Goal: Task Accomplishment & Management: Use online tool/utility

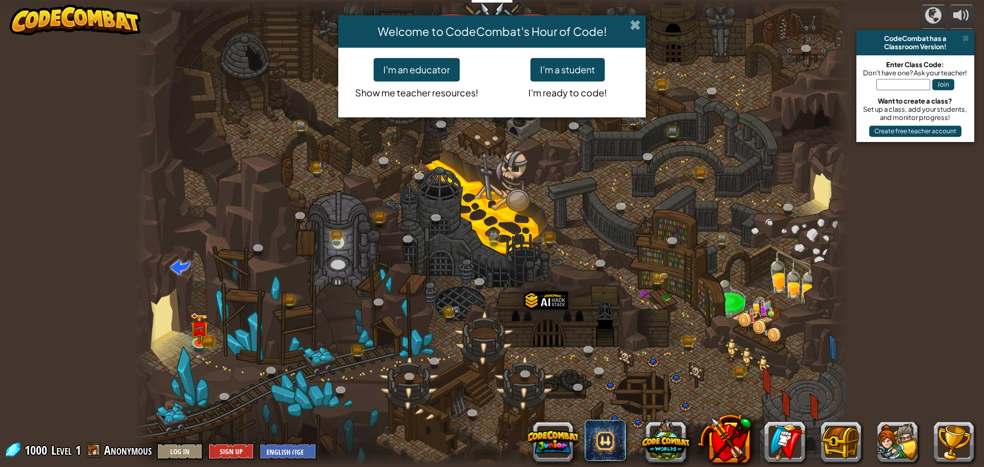
click at [634, 28] on span at bounding box center [635, 24] width 11 height 11
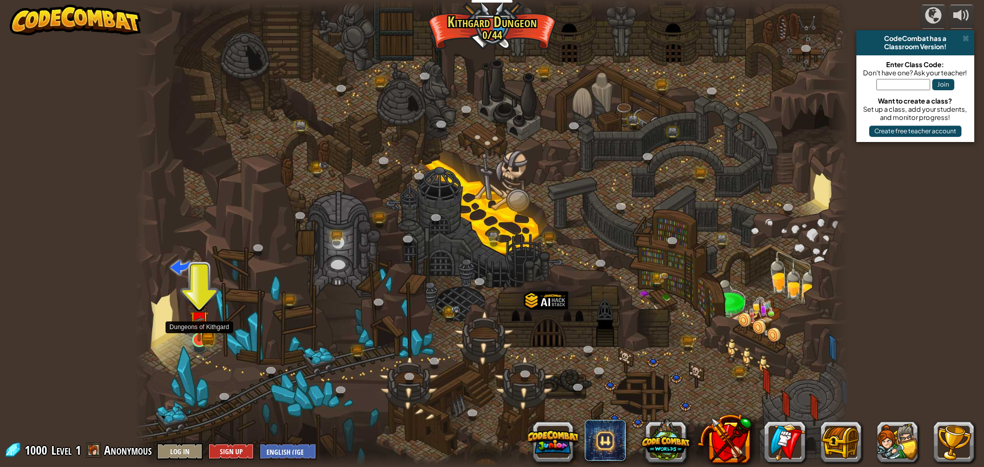
click at [212, 336] on img at bounding box center [207, 339] width 13 height 14
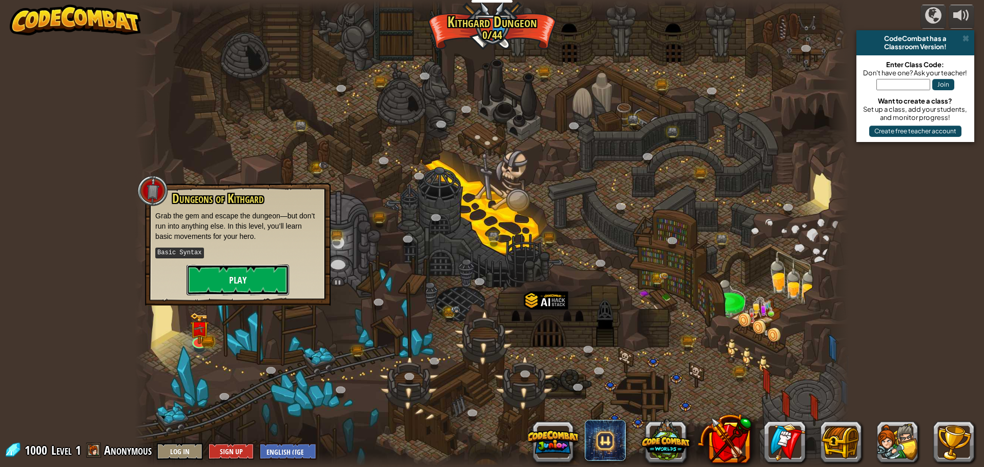
click at [203, 274] on button "Play" at bounding box center [238, 279] width 103 height 31
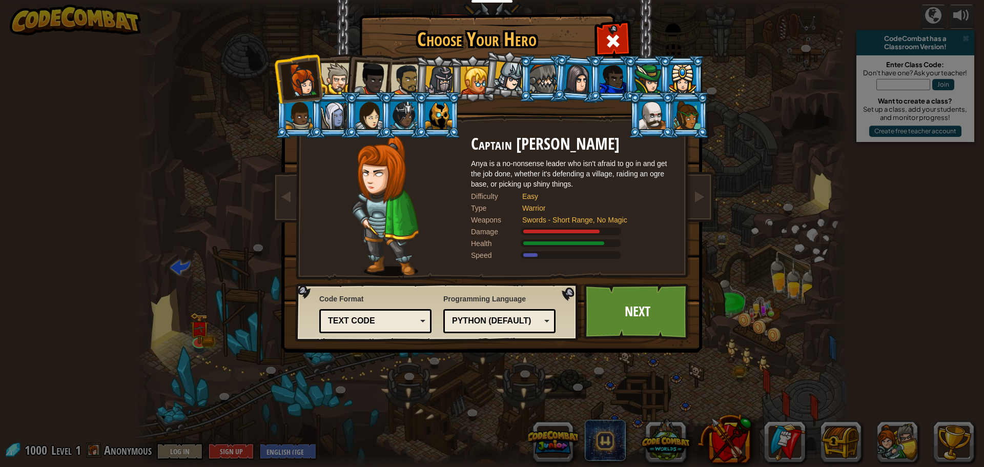
click at [330, 78] on div at bounding box center [336, 78] width 31 height 31
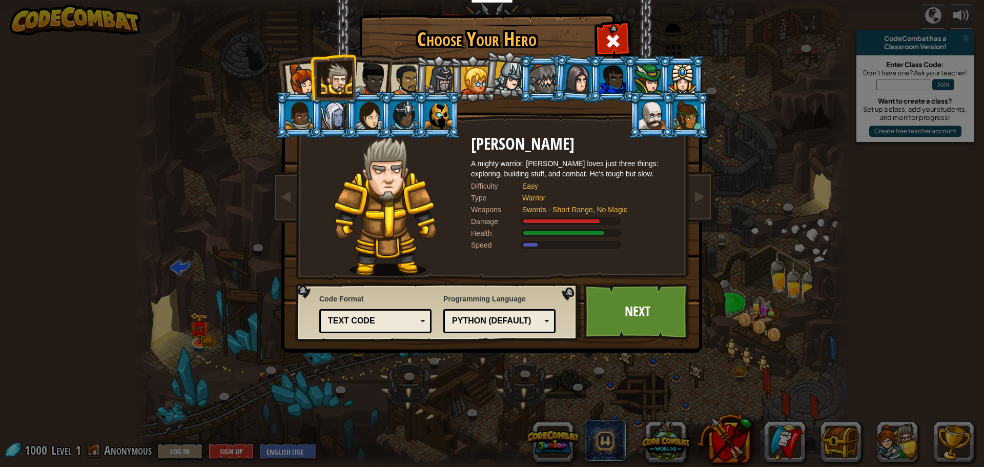
click at [347, 80] on div at bounding box center [336, 78] width 31 height 31
click at [353, 79] on li at bounding box center [333, 77] width 46 height 47
click at [358, 78] on div at bounding box center [371, 79] width 34 height 34
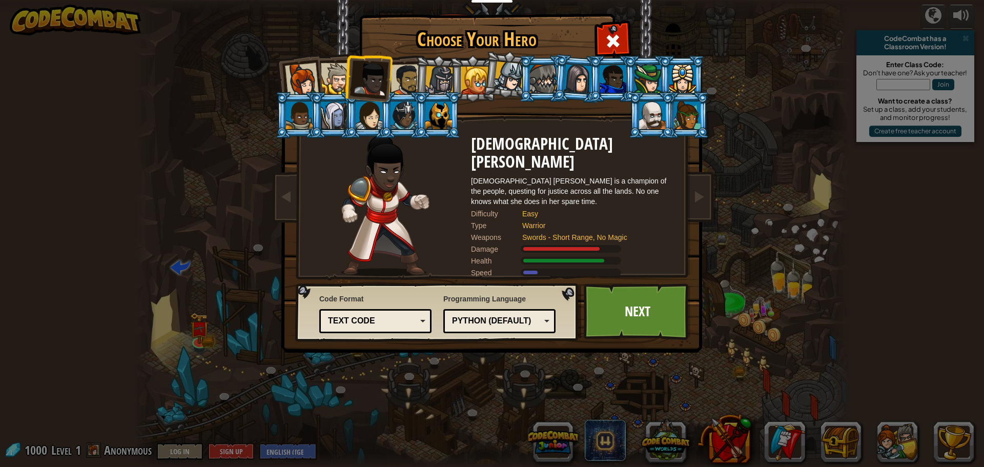
click at [536, 75] on div at bounding box center [543, 79] width 27 height 28
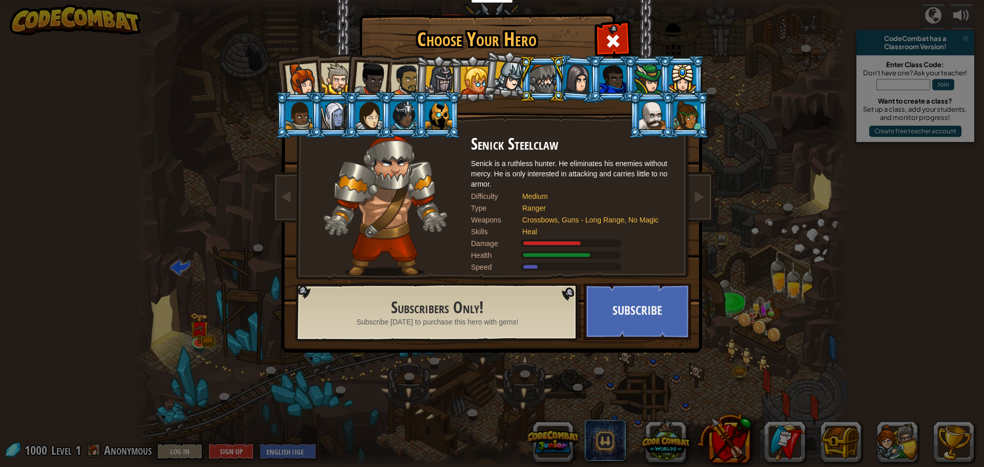
click at [516, 75] on div at bounding box center [509, 77] width 30 height 30
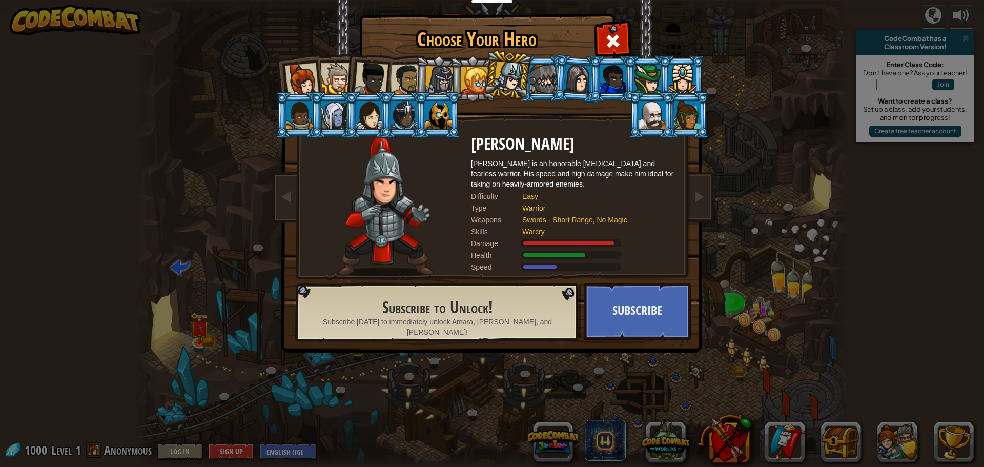
click at [483, 82] on div at bounding box center [475, 81] width 28 height 28
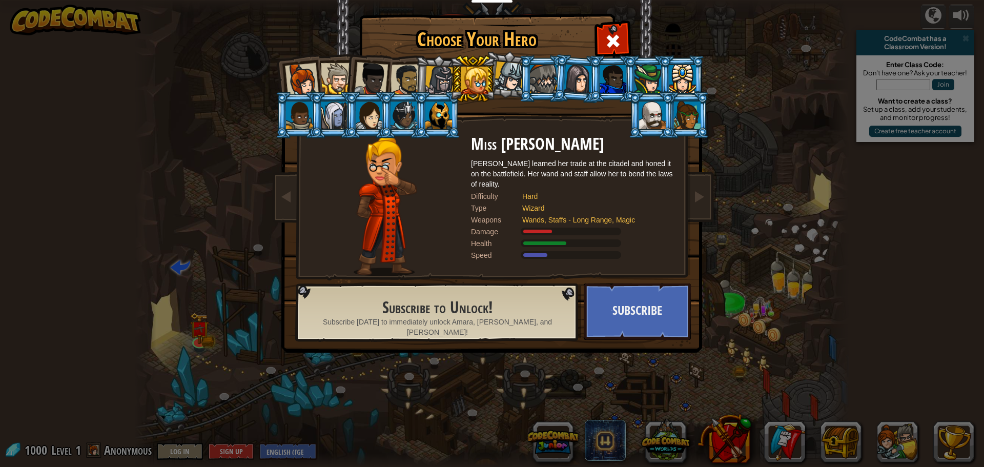
click at [448, 80] on div at bounding box center [439, 80] width 29 height 29
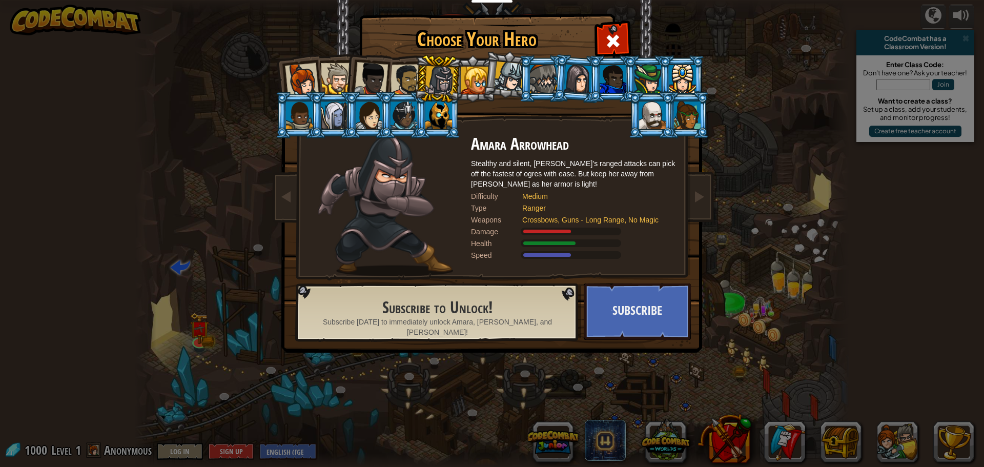
click at [345, 76] on li at bounding box center [368, 77] width 50 height 50
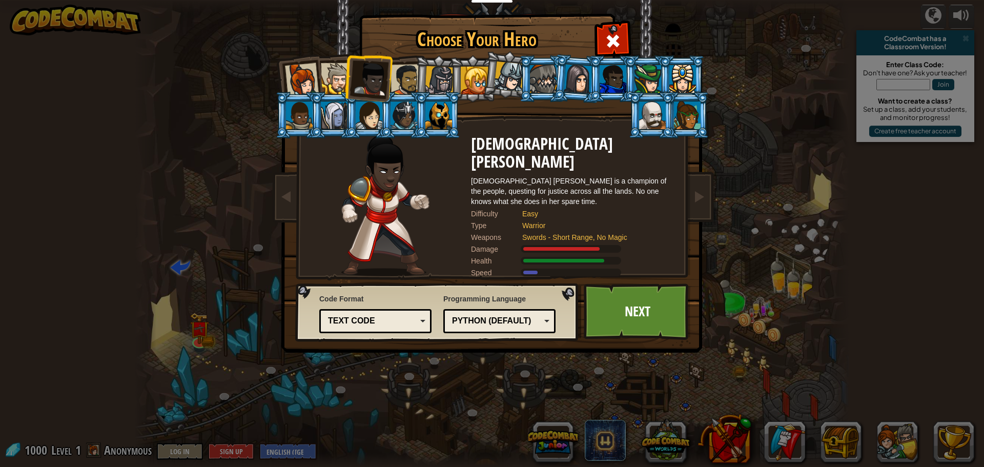
click at [336, 76] on div at bounding box center [336, 78] width 31 height 31
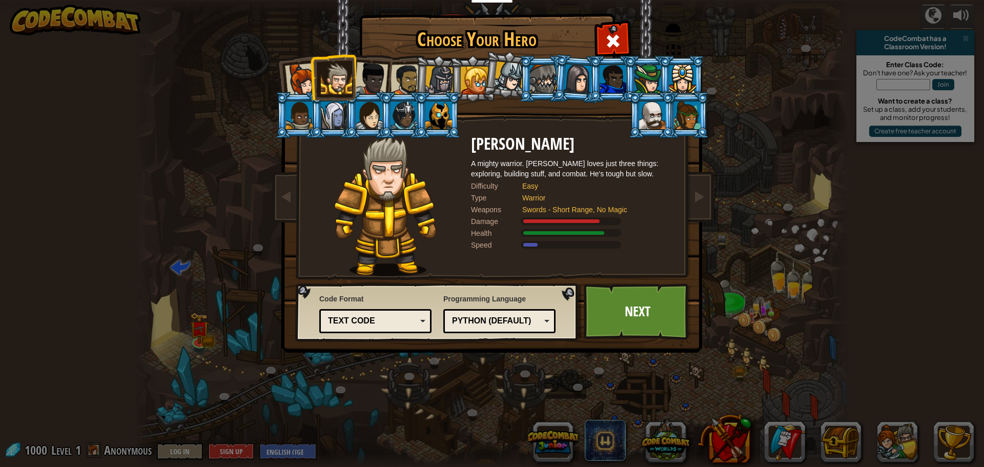
click at [424, 77] on li at bounding box center [438, 78] width 49 height 49
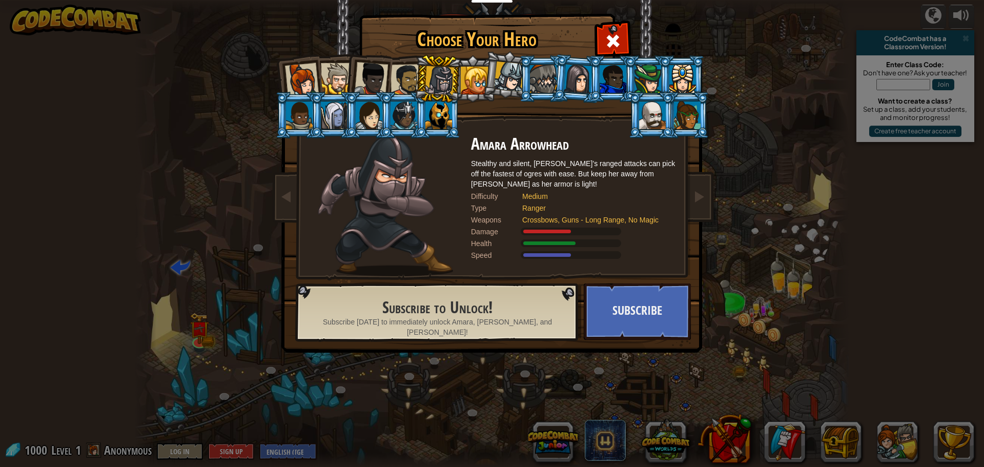
click at [413, 76] on div at bounding box center [407, 80] width 32 height 32
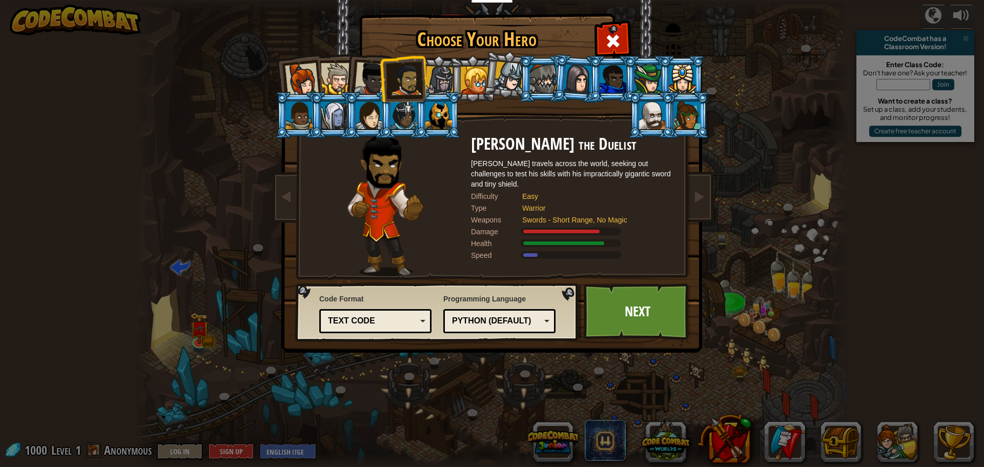
click at [377, 76] on div at bounding box center [371, 79] width 34 height 34
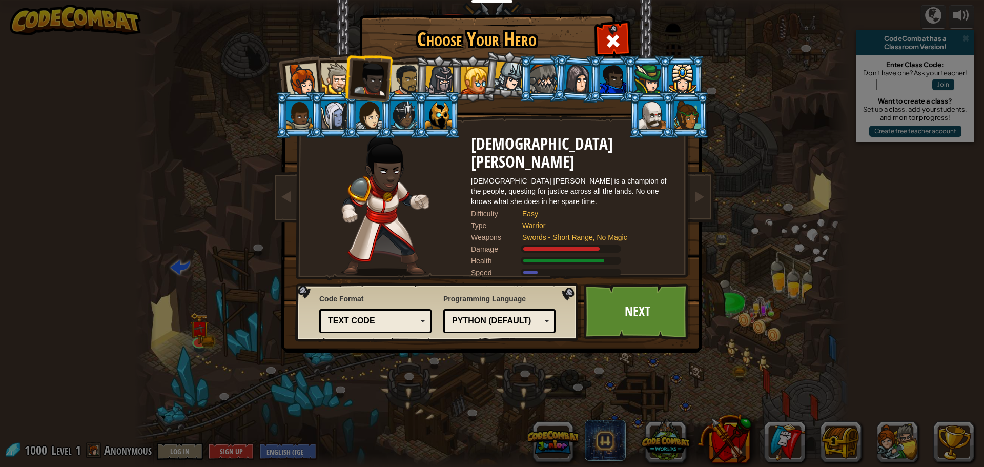
click at [339, 79] on div at bounding box center [336, 78] width 31 height 31
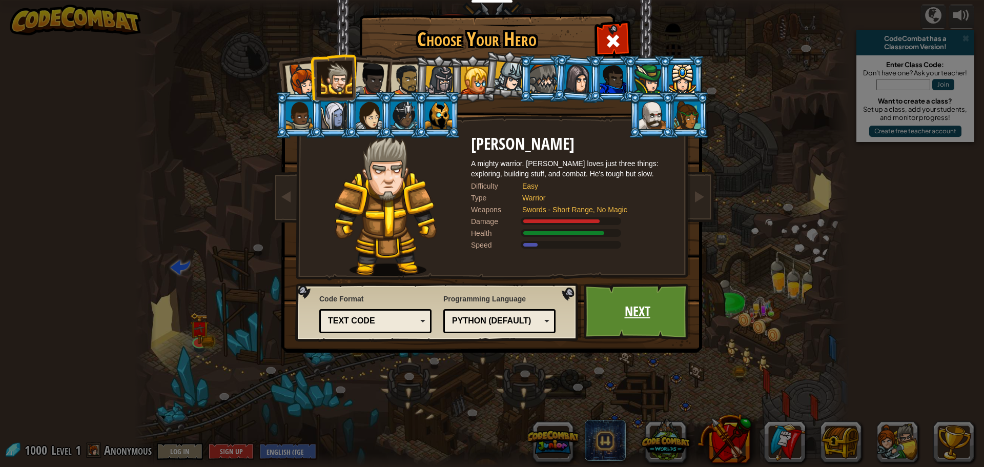
click at [619, 297] on link "Next" at bounding box center [637, 311] width 107 height 56
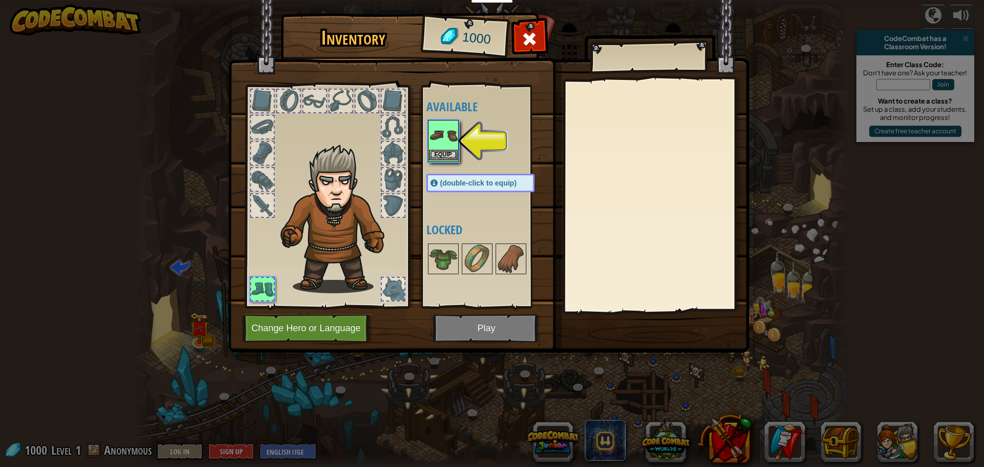
click at [438, 146] on img at bounding box center [443, 135] width 29 height 29
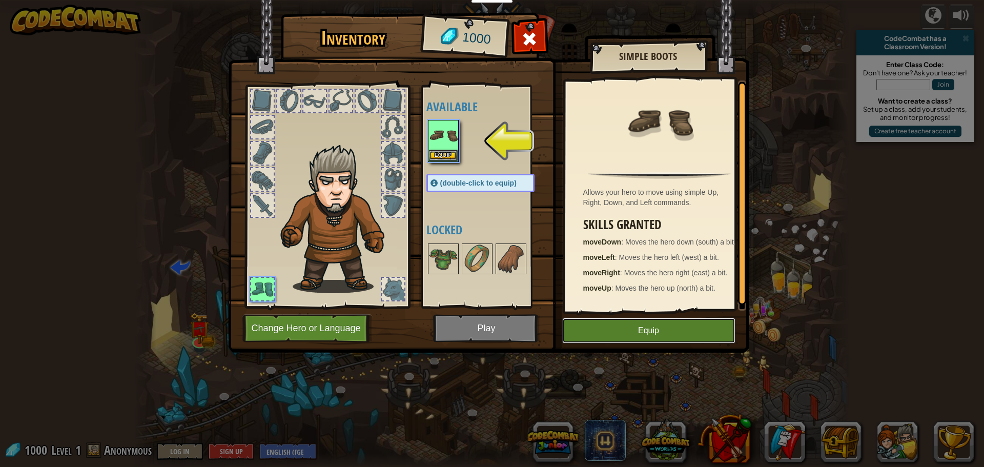
click at [598, 322] on button "Equip" at bounding box center [648, 331] width 173 height 26
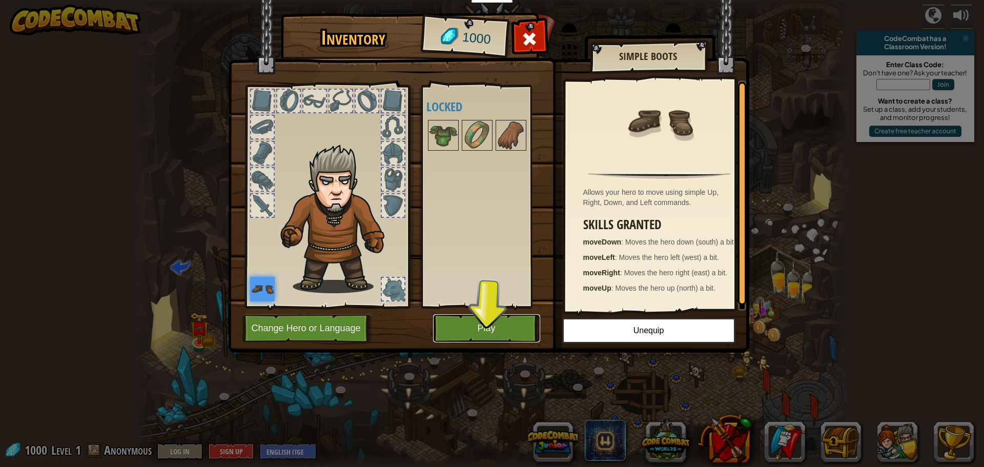
click at [483, 317] on button "Play" at bounding box center [486, 328] width 107 height 28
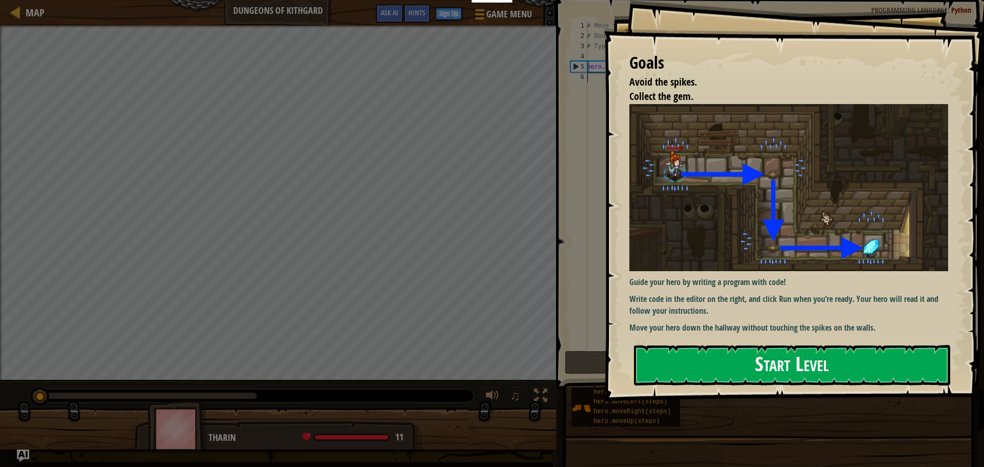
click at [692, 350] on button "Start Level" at bounding box center [792, 365] width 316 height 40
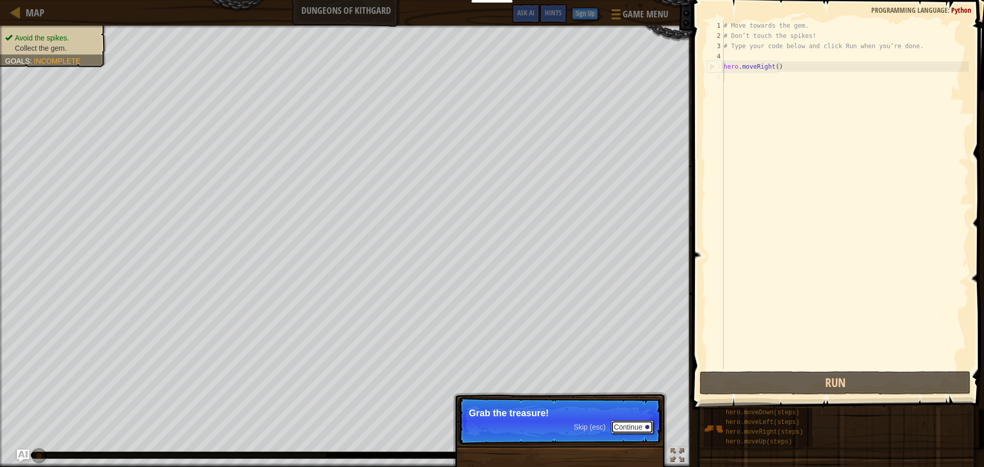
click at [642, 420] on button "Continue" at bounding box center [632, 426] width 43 height 13
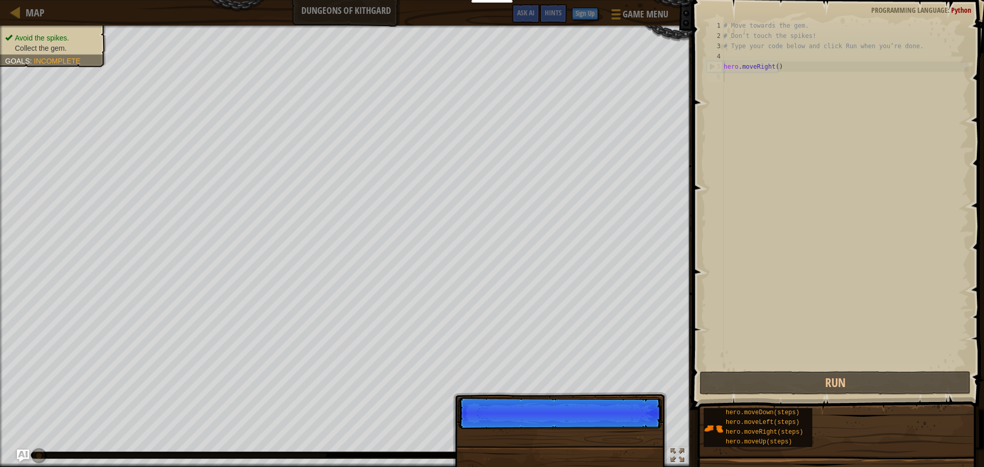
scroll to position [5, 0]
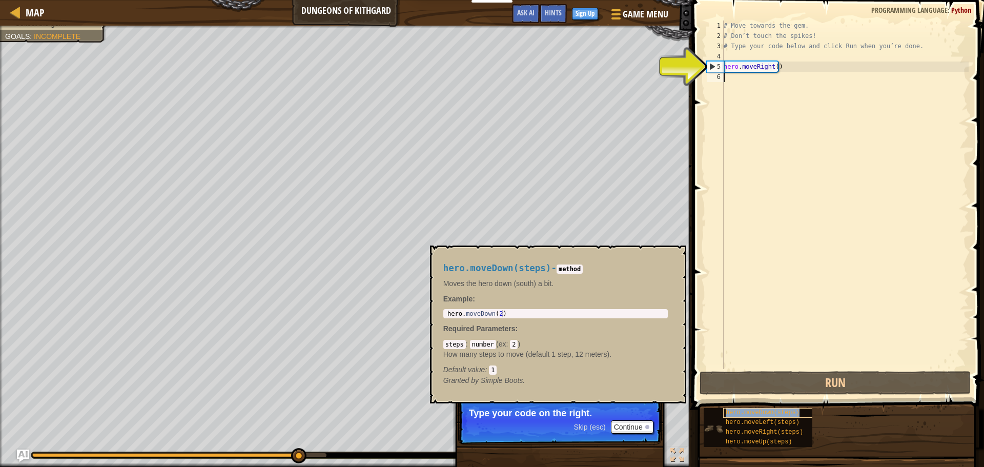
click at [750, 414] on span "hero.moveDown(steps)" at bounding box center [763, 412] width 74 height 7
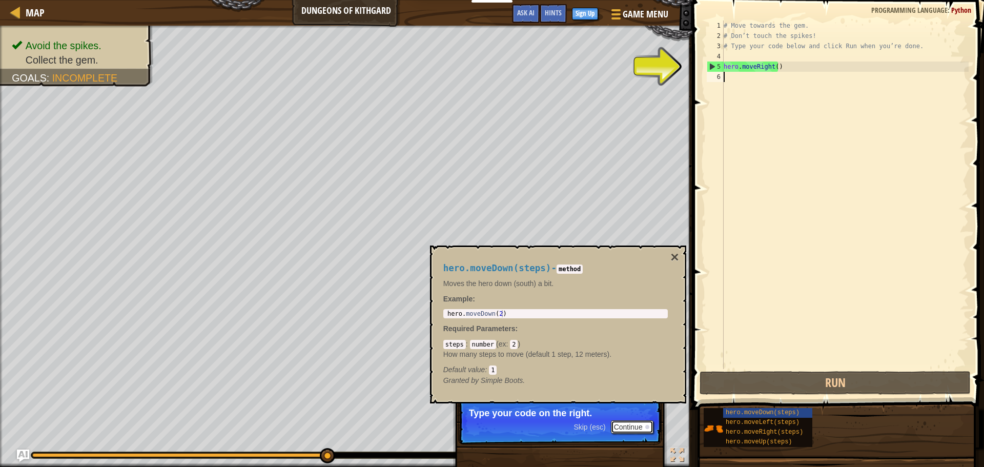
click at [626, 424] on button "Continue" at bounding box center [632, 426] width 43 height 13
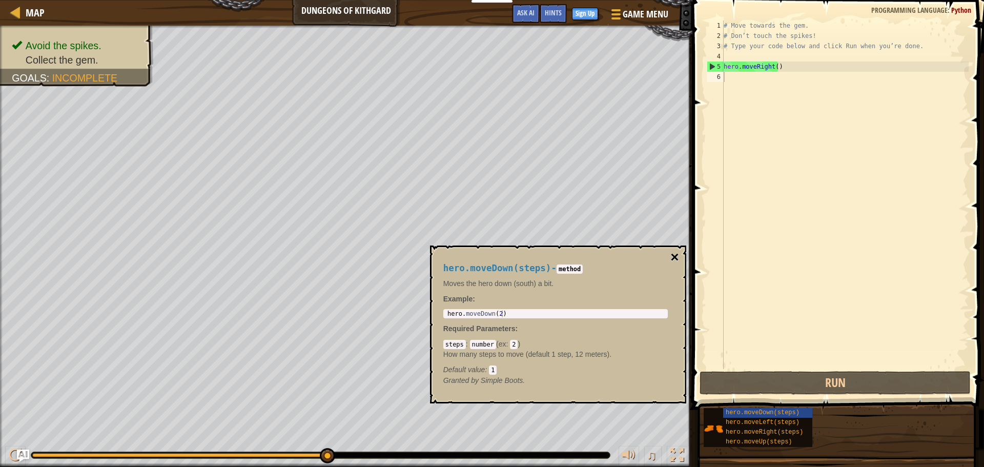
click at [674, 257] on button "×" at bounding box center [674, 257] width 8 height 14
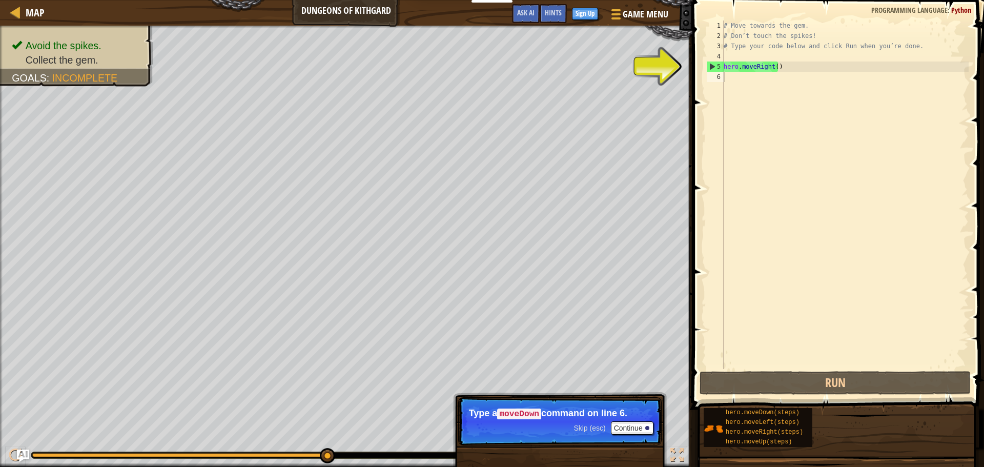
click at [810, 71] on div "# Move towards the gem. # Don’t touch the spikes! # Type your code below and cl…" at bounding box center [845, 205] width 247 height 369
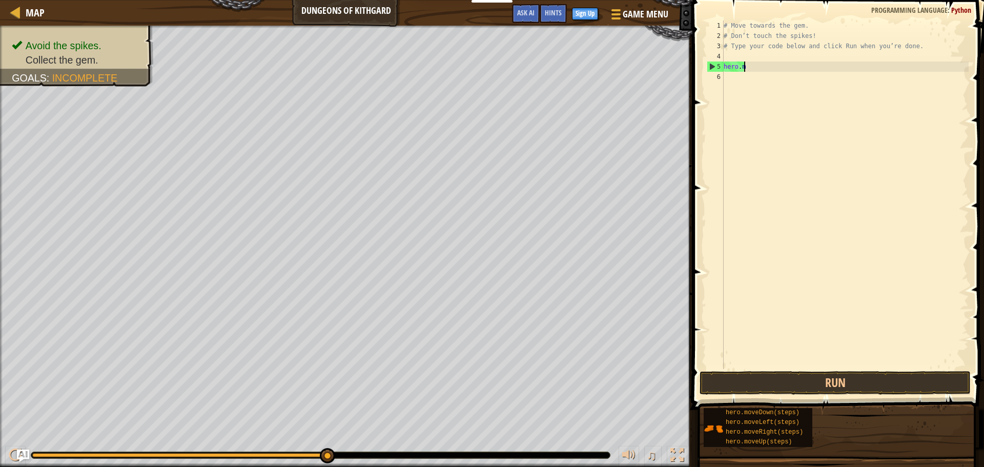
type textarea "h"
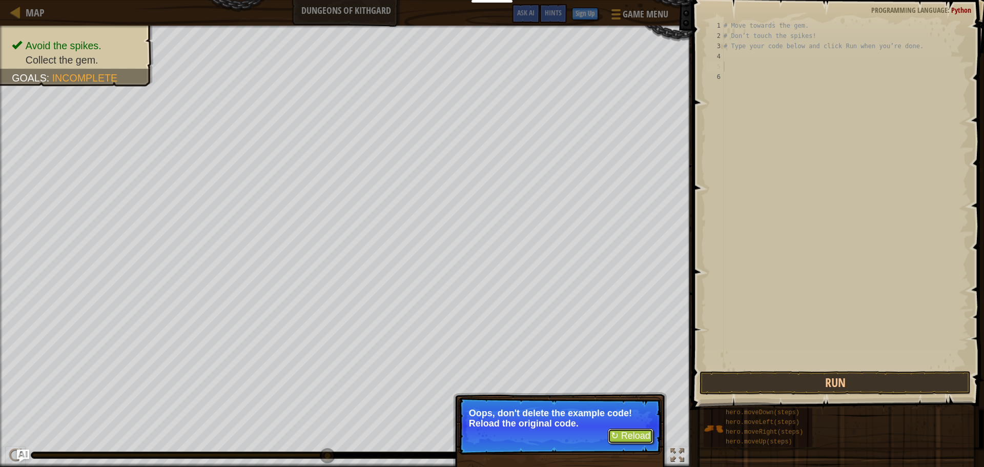
click at [636, 429] on button "↻ Reload" at bounding box center [631, 435] width 46 height 15
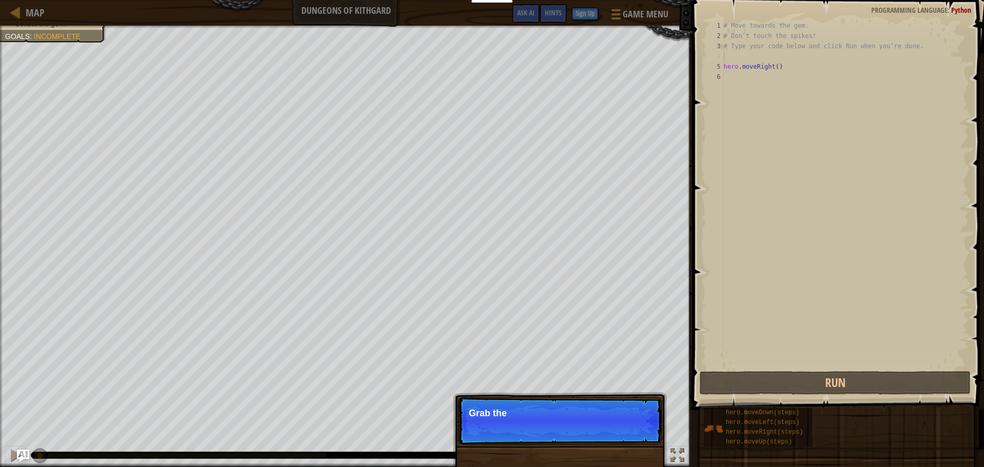
click at [749, 56] on div "# Move towards the gem. # Don’t touch the spikes! # Type your code below and cl…" at bounding box center [845, 205] width 247 height 369
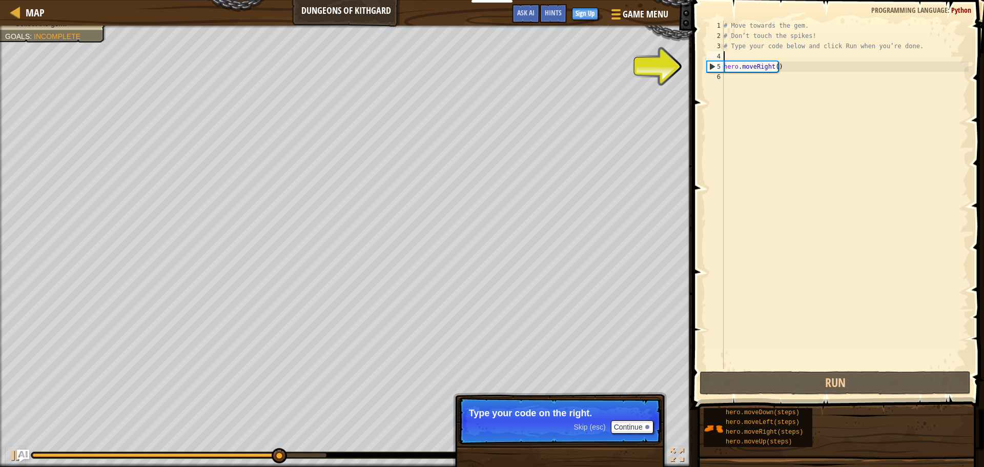
click at [750, 83] on div "# Move towards the gem. # Don’t touch the spikes! # Type your code below and cl…" at bounding box center [845, 205] width 247 height 369
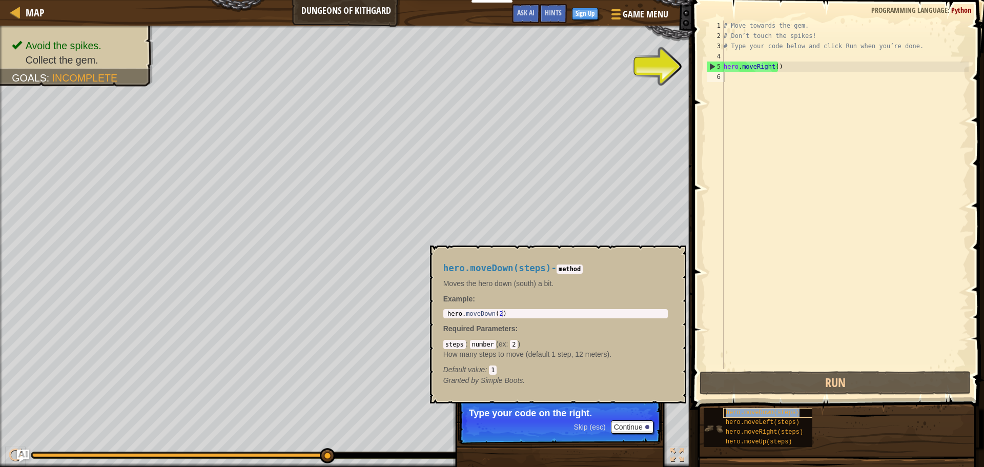
click at [755, 413] on span "hero.moveDown(steps)" at bounding box center [763, 412] width 74 height 7
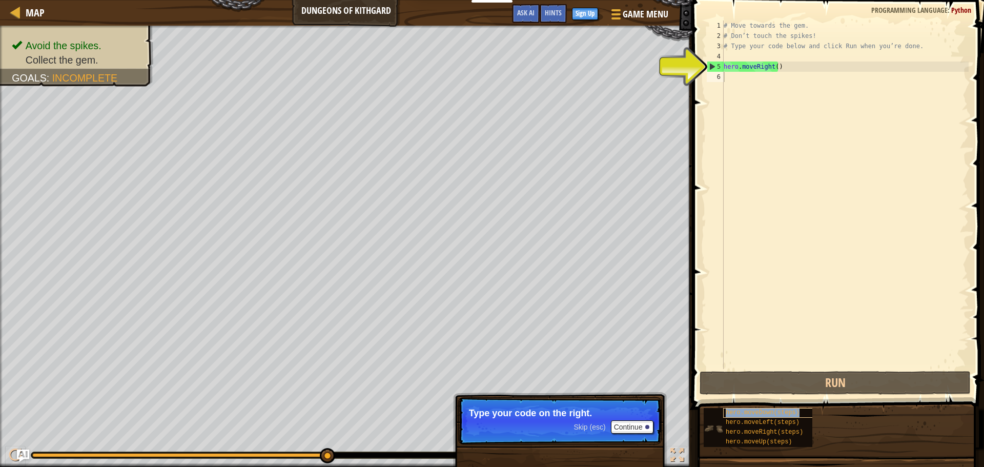
click at [755, 413] on span "hero.moveDown(steps)" at bounding box center [763, 412] width 74 height 7
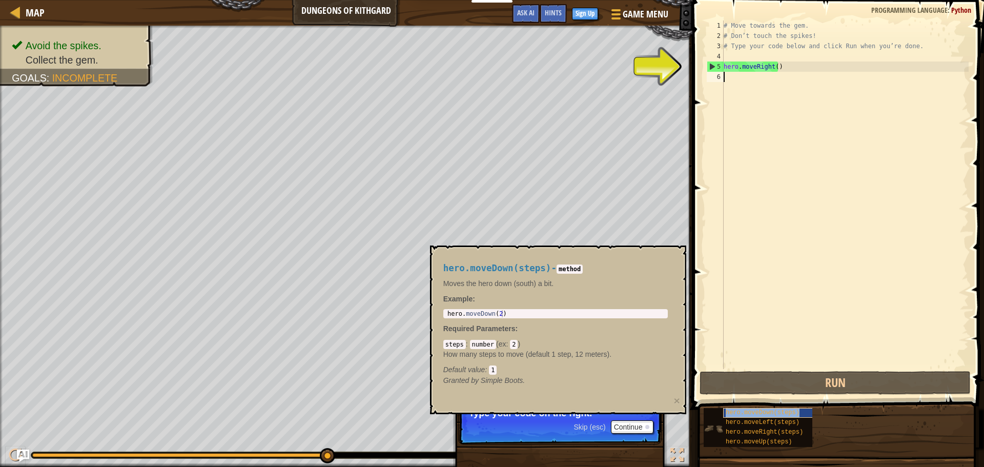
click at [755, 413] on span "hero.moveDown(steps)" at bounding box center [763, 412] width 74 height 7
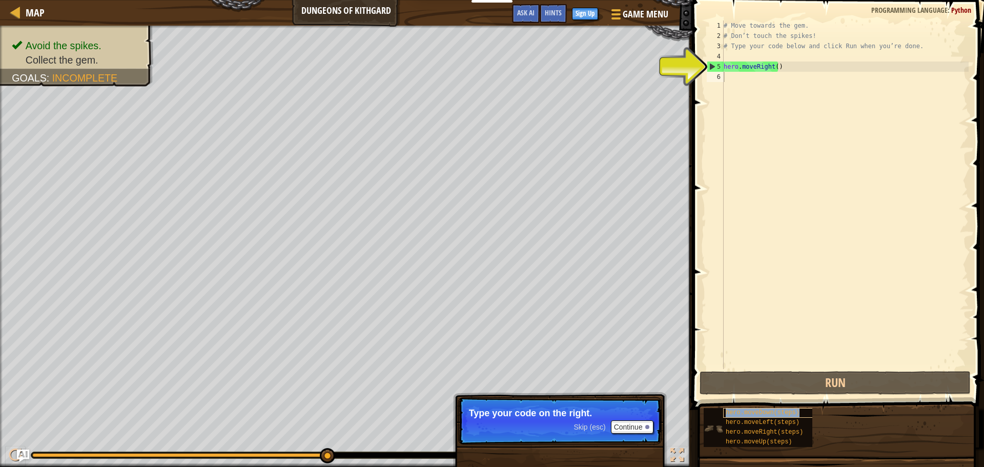
click at [755, 413] on span "hero.moveDown(steps)" at bounding box center [763, 412] width 74 height 7
